Goal: Task Accomplishment & Management: Use online tool/utility

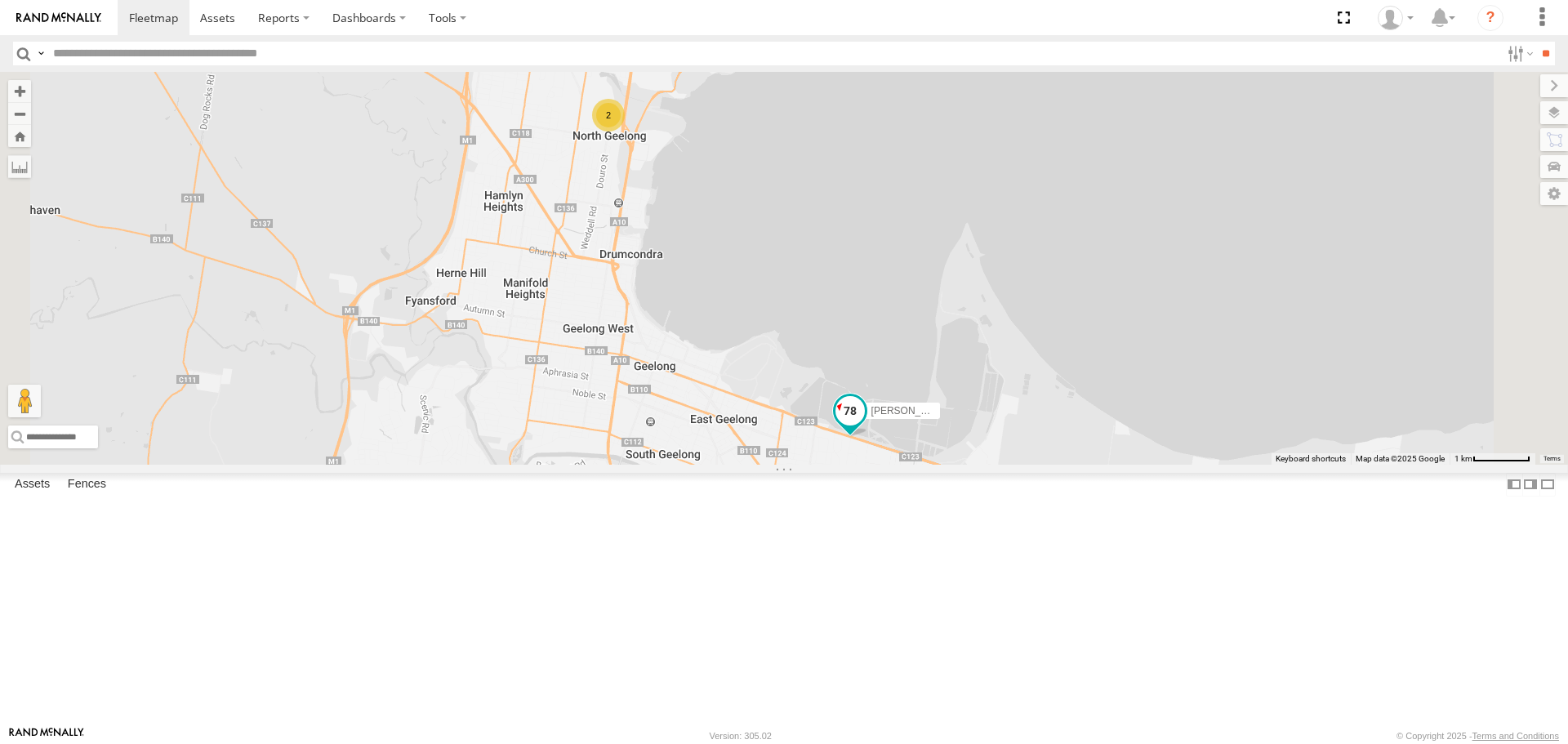
click at [865, 426] on span at bounding box center [850, 411] width 29 height 29
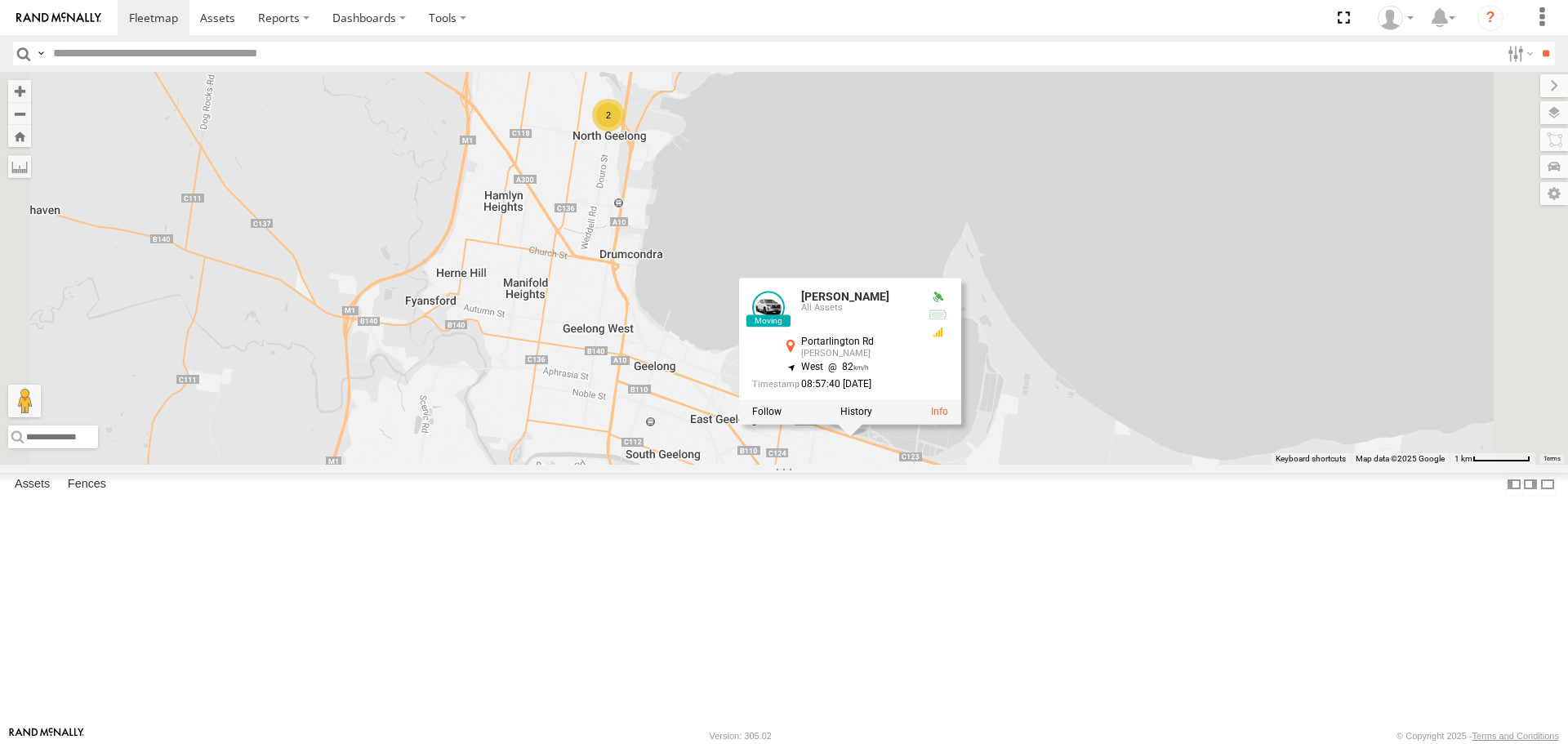
click at [872, 418] on label at bounding box center [856, 413] width 32 height 11
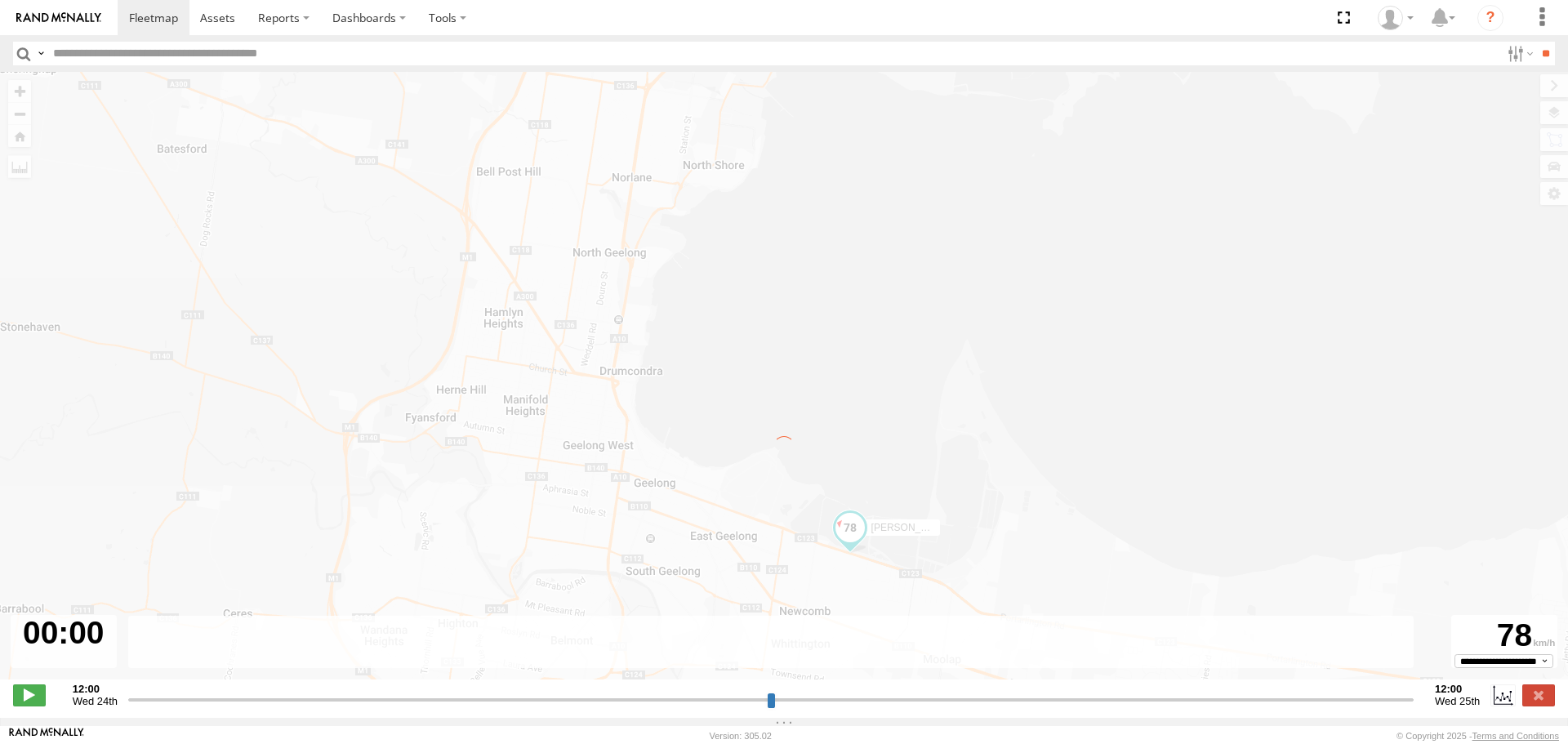
type input "**********"
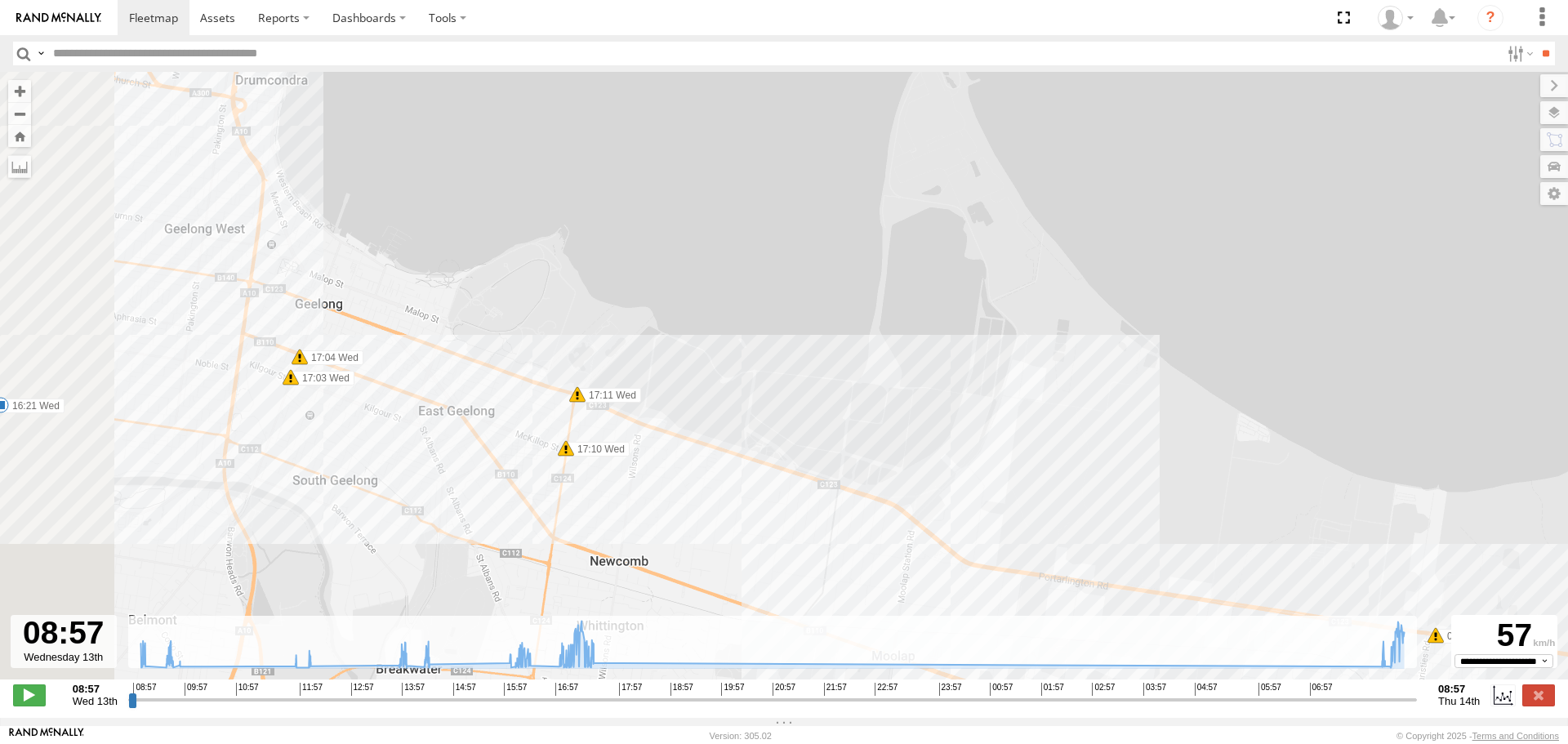
drag, startPoint x: 746, startPoint y: 347, endPoint x: 1366, endPoint y: 267, distance: 625.1
click at [1366, 267] on div "Jamie 09:03 Wed 09:25 Wed 09:27 Wed 09:33 Wed 09:34 Wed 09:42 Wed 11:55 Wed 12:…" at bounding box center [784, 383] width 1568 height 625
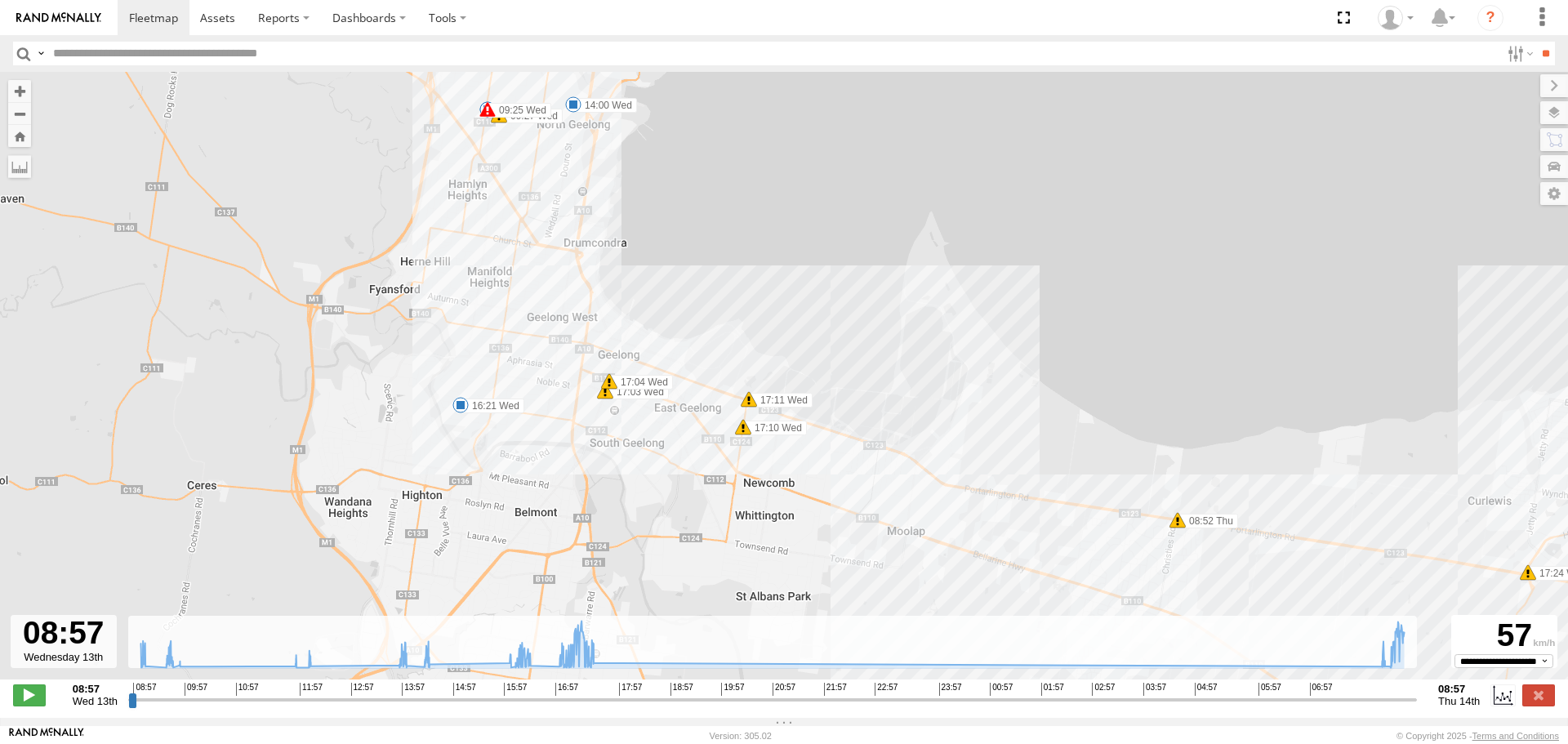
click at [1180, 527] on span at bounding box center [1177, 520] width 17 height 17
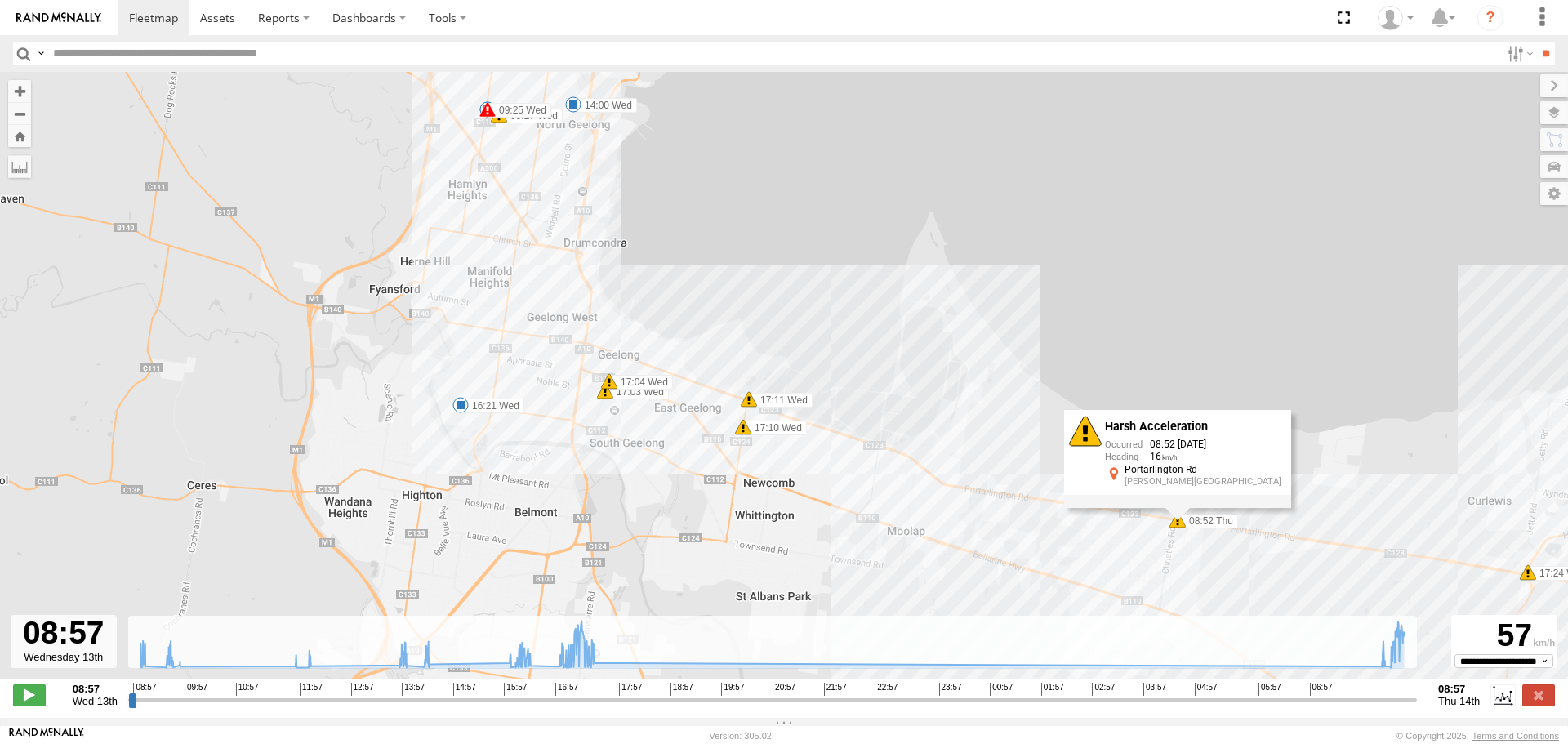
click at [1158, 461] on div "16" at bounding box center [1193, 457] width 176 height 12
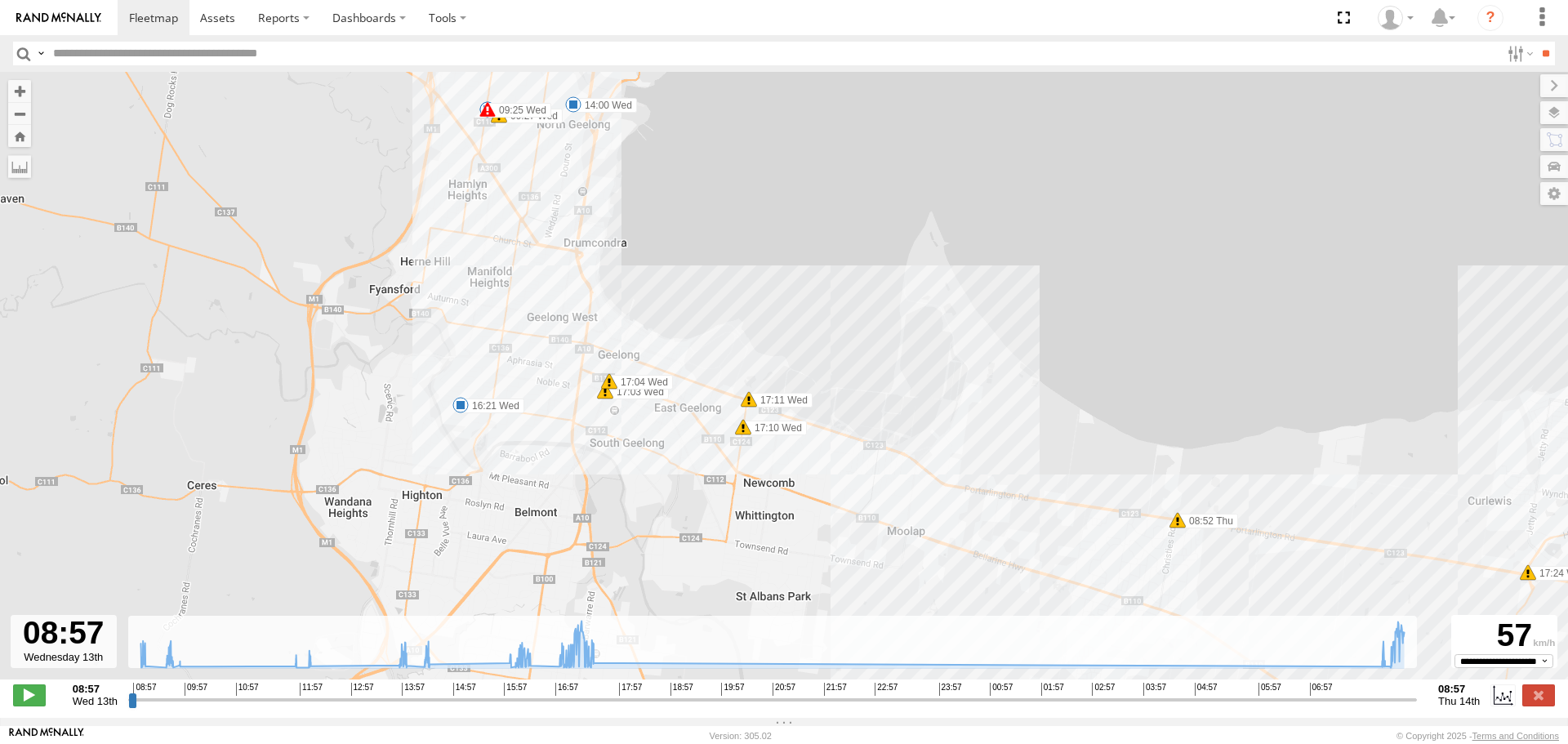
click at [1181, 527] on span at bounding box center [1177, 520] width 17 height 17
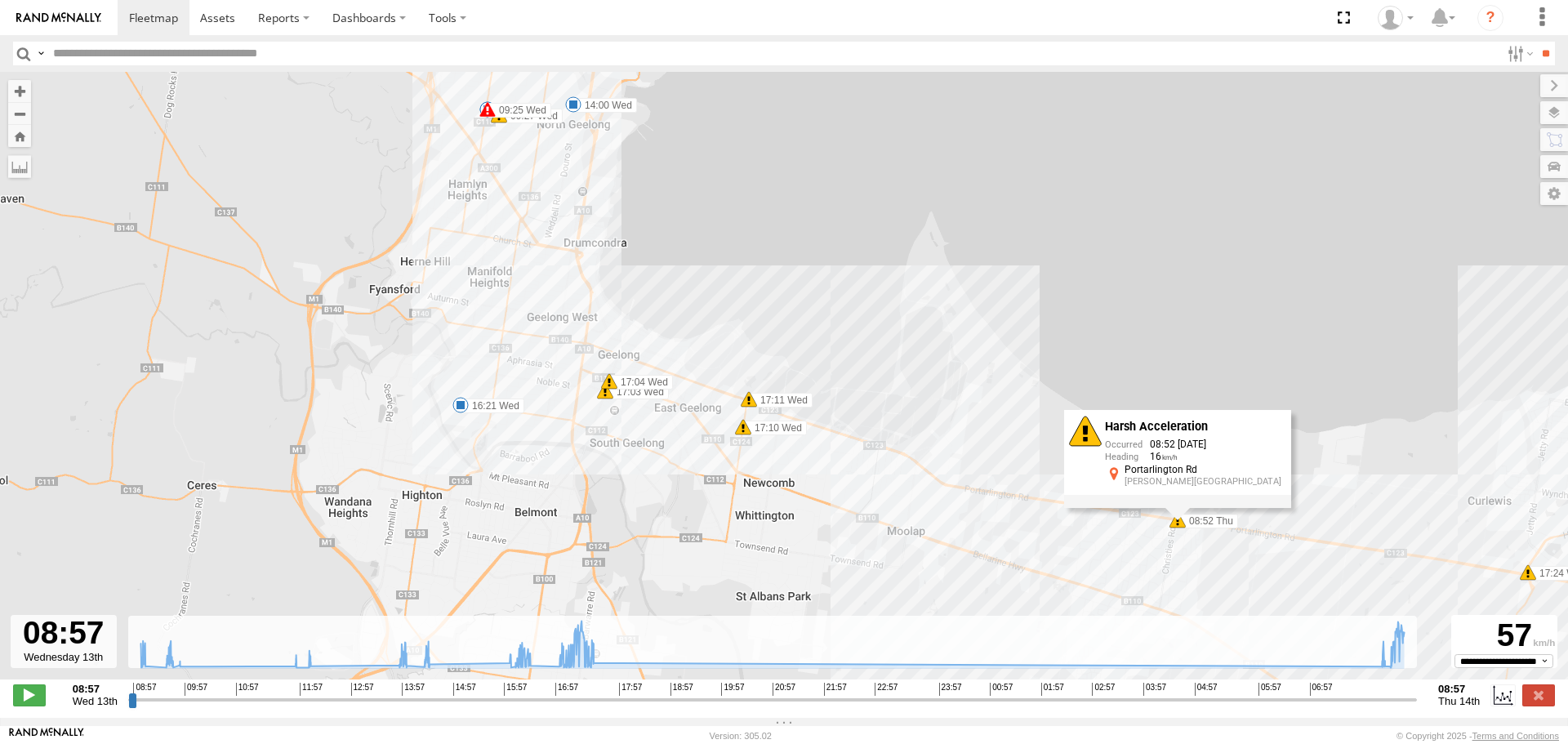
click at [1180, 507] on div "Harsh Acceleration 08:52 14/08/2025 16 Portarlington Rd Leopold,VIC" at bounding box center [1177, 458] width 227 height 98
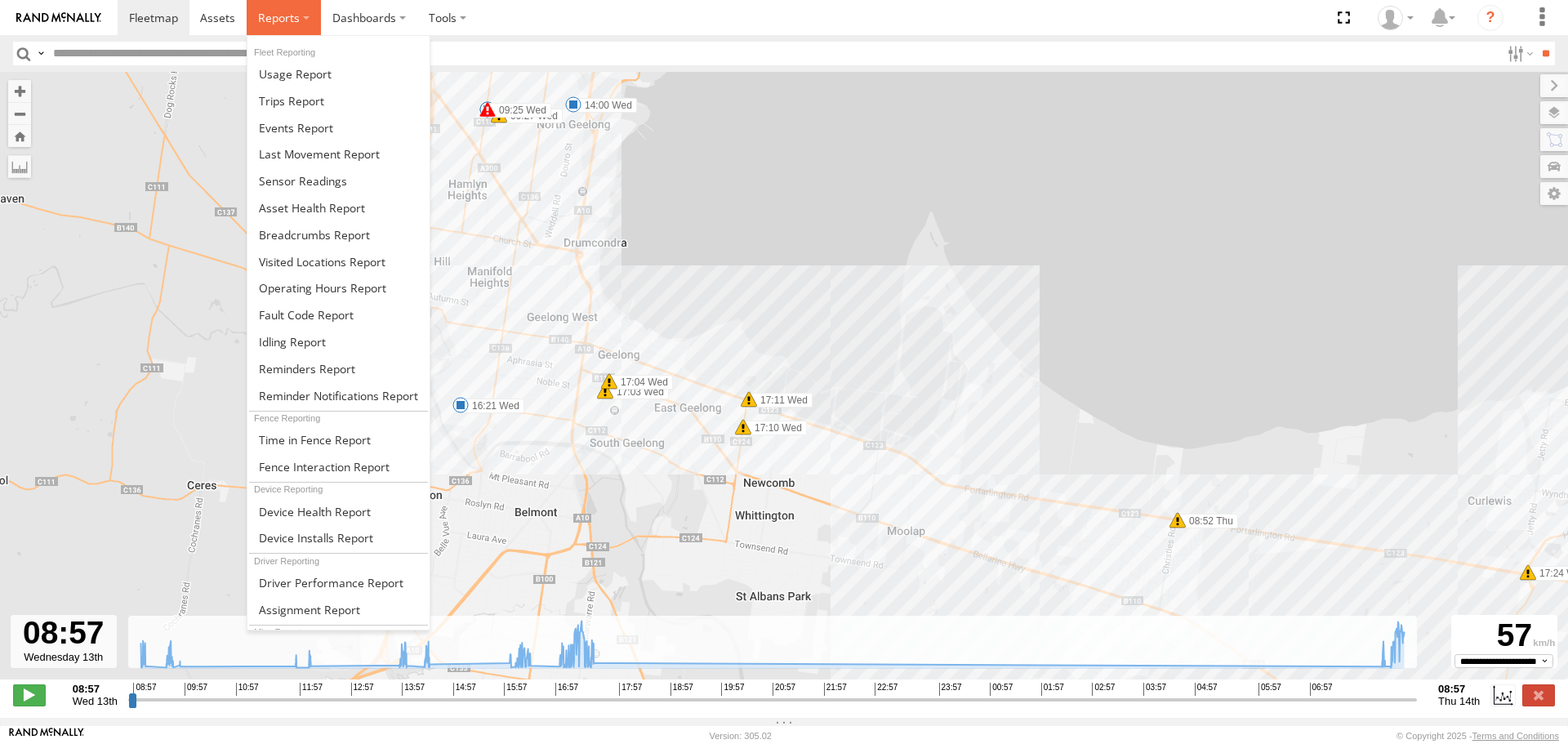
click at [286, 19] on span at bounding box center [278, 17] width 41 height 16
click at [282, 101] on span at bounding box center [291, 101] width 65 height 16
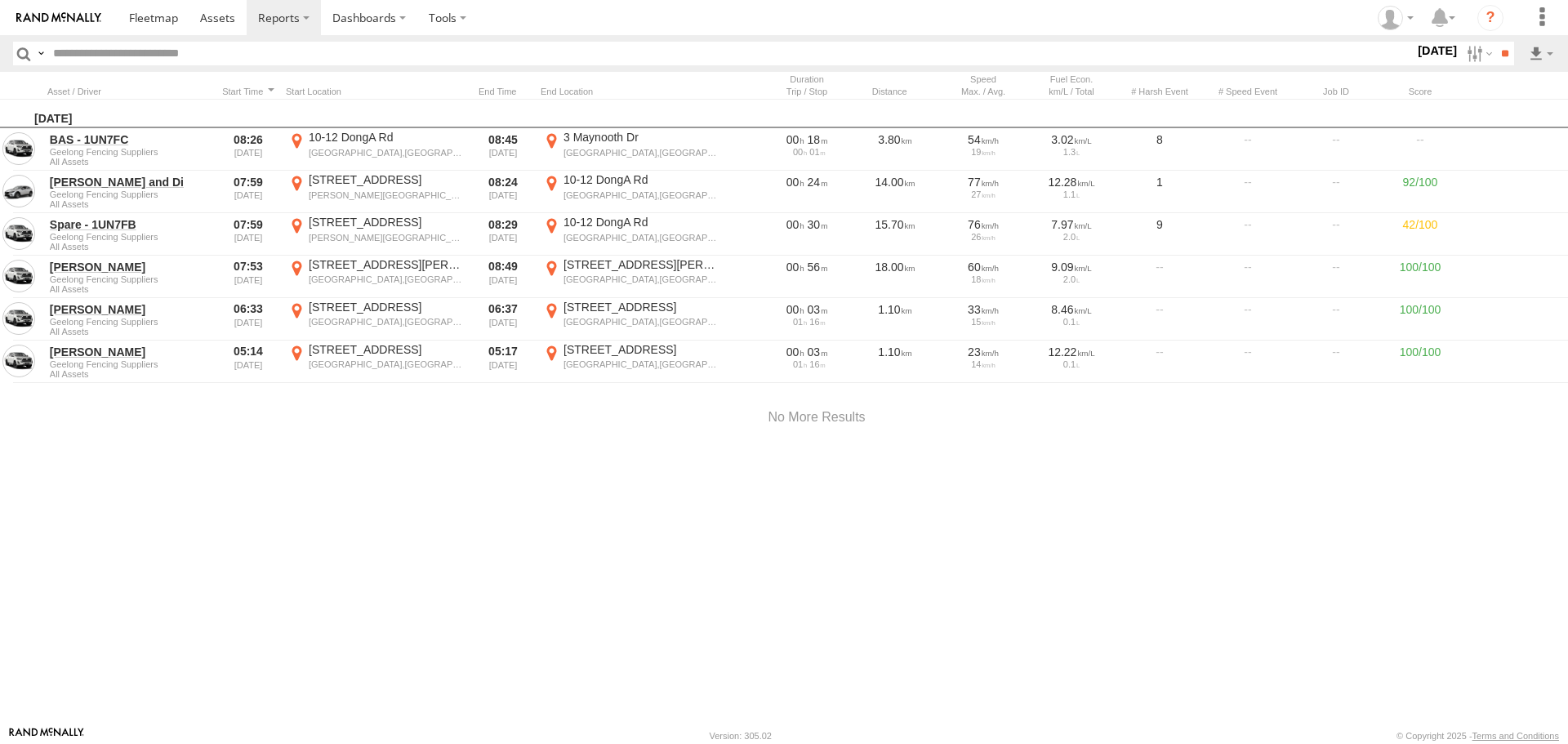
click at [1420, 55] on label "[DATE]" at bounding box center [1437, 50] width 46 height 18
click at [0, 0] on label at bounding box center [0, 0] width 0 height 0
click at [1502, 58] on input "**" at bounding box center [1505, 53] width 18 height 24
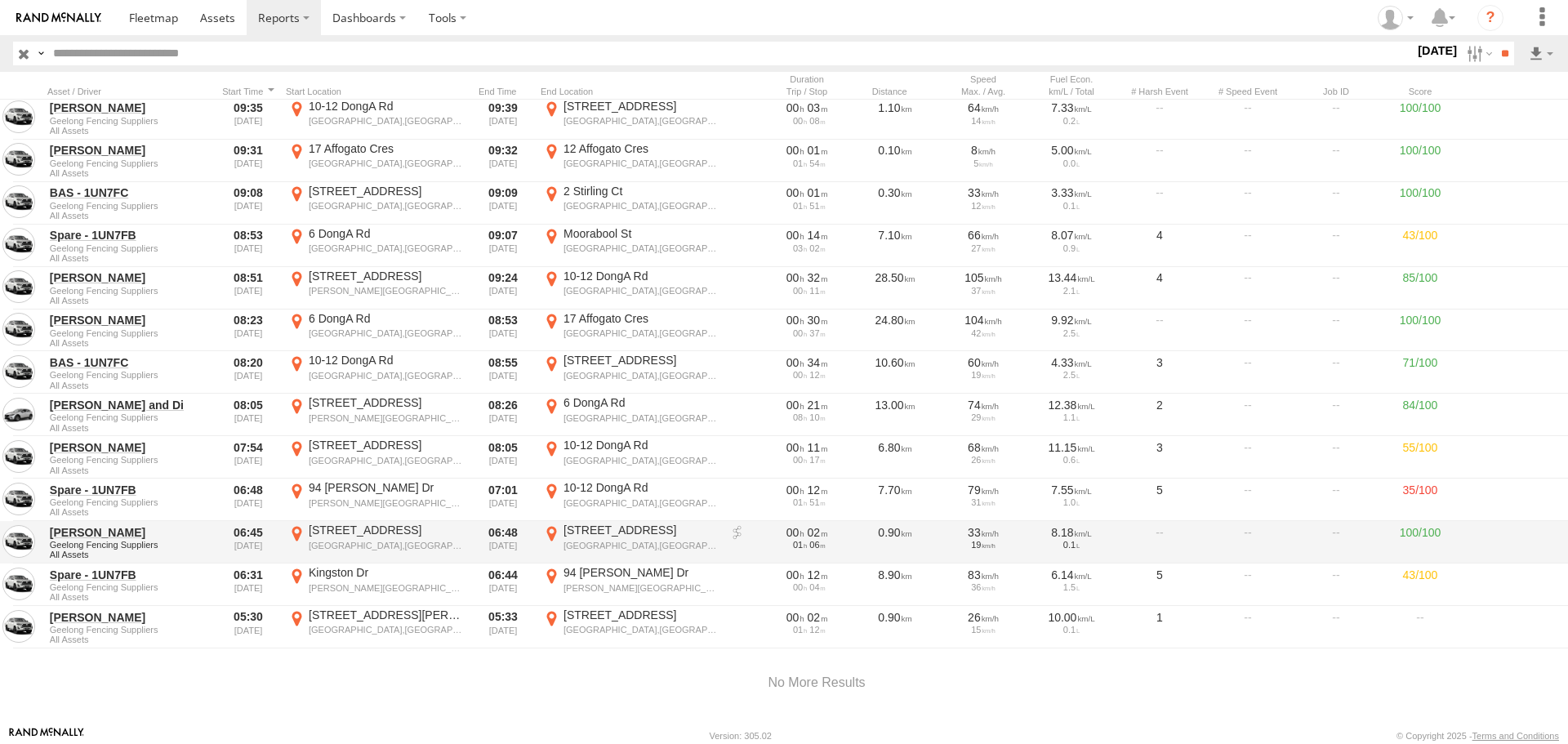
scroll to position [950, 0]
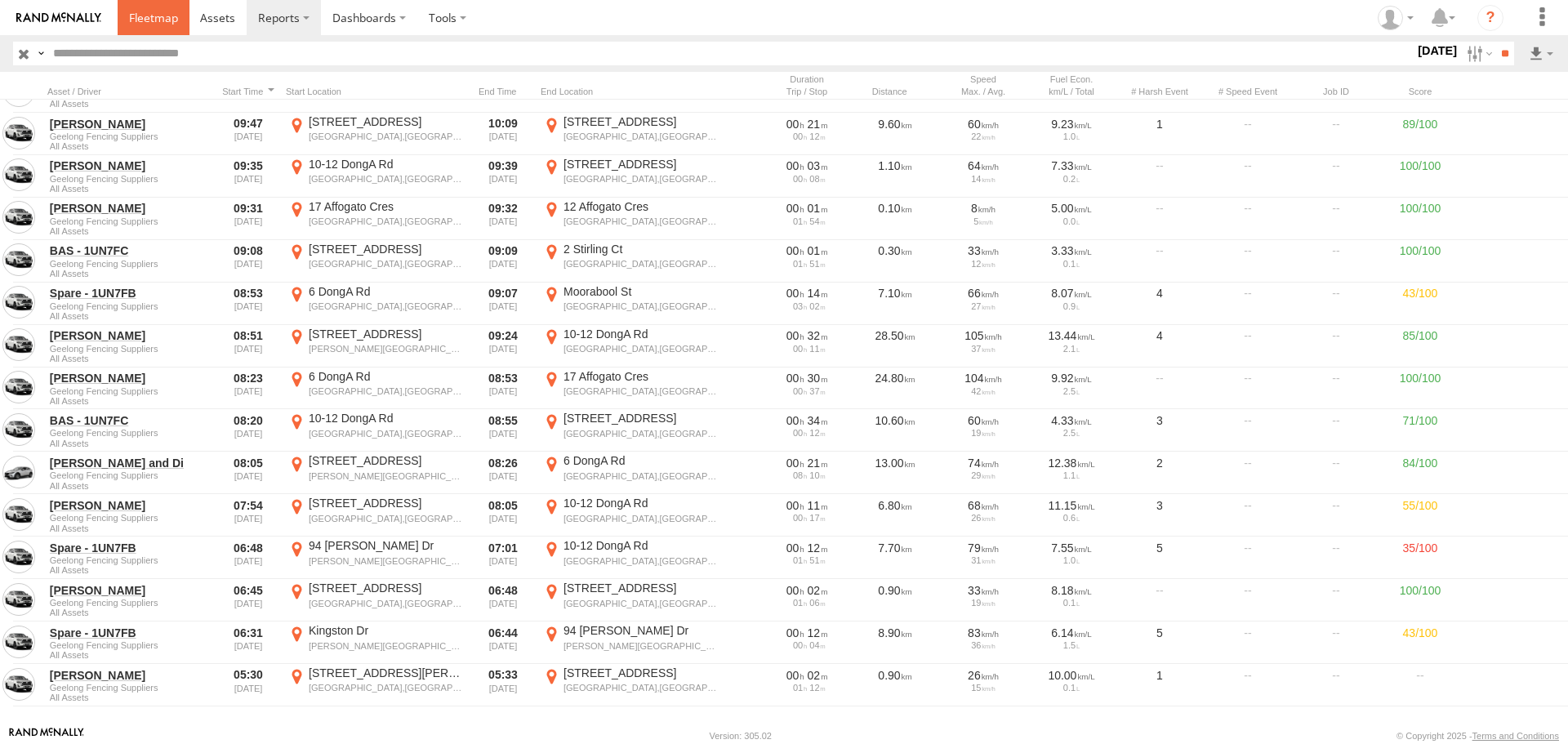
click at [160, 7] on link at bounding box center [153, 17] width 72 height 35
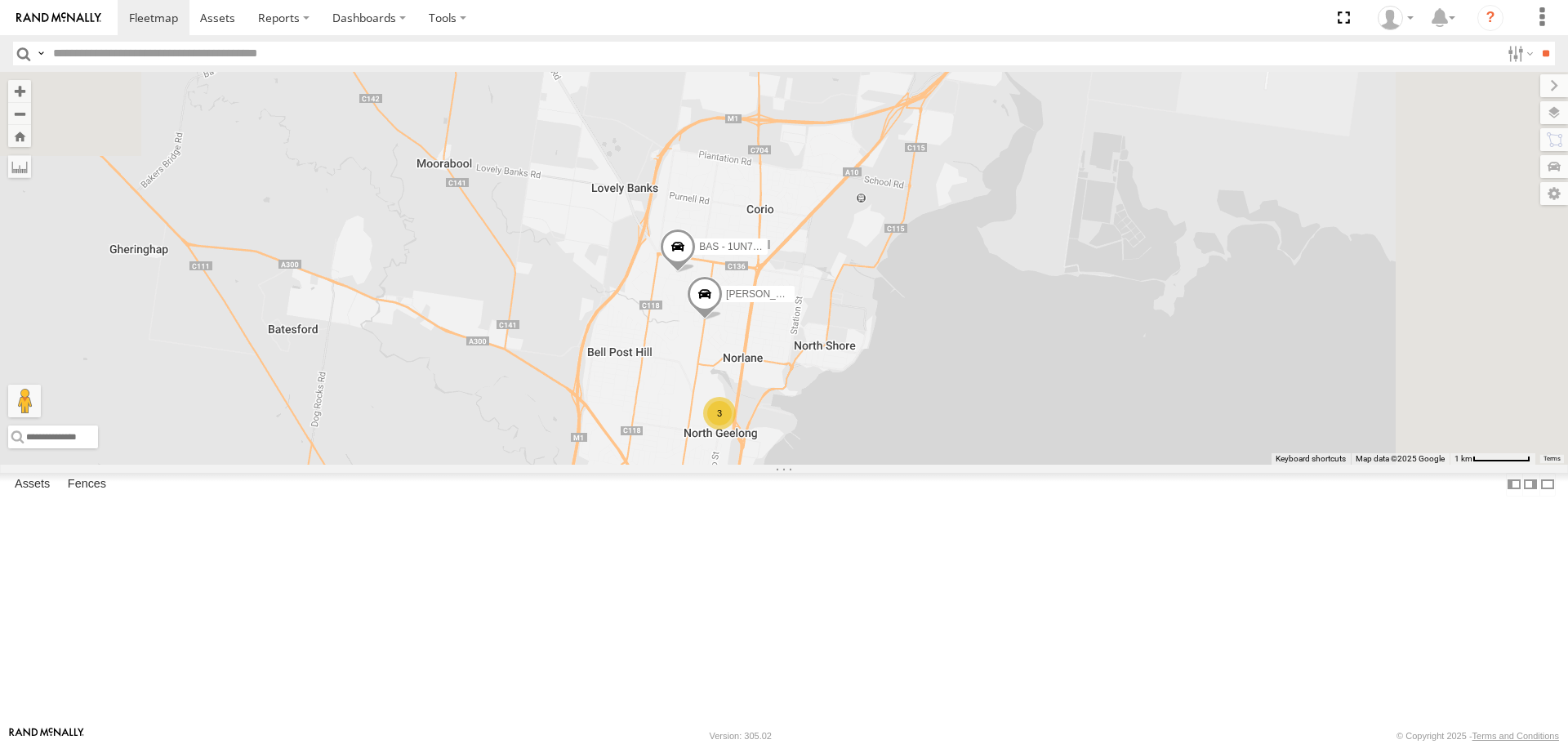
drag, startPoint x: 810, startPoint y: 283, endPoint x: 714, endPoint y: 572, distance: 304.5
click at [713, 464] on div "Chris Robbie BAS - 1UN7FC 3" at bounding box center [784, 267] width 1568 height 392
